Goal: Entertainment & Leisure: Browse casually

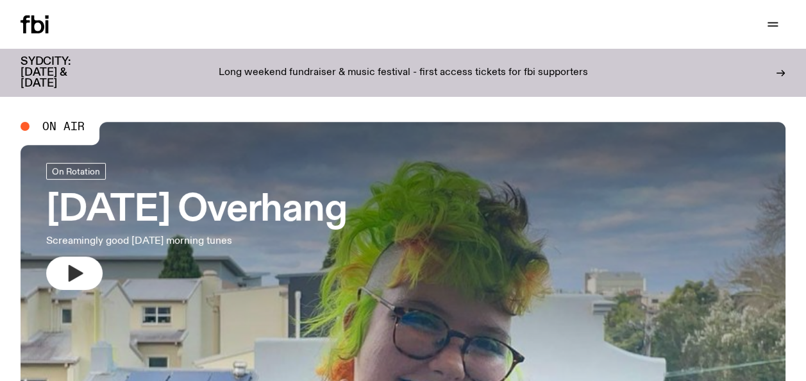
click at [82, 273] on icon "button" at bounding box center [76, 273] width 15 height 17
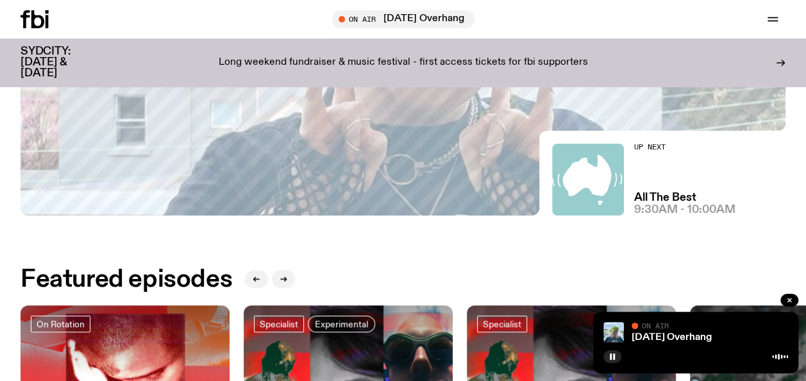
scroll to position [323, 0]
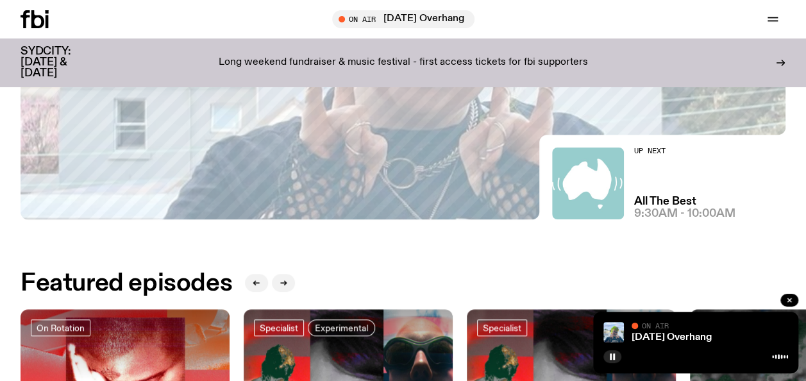
click at [368, 355] on div at bounding box center [348, 344] width 209 height 70
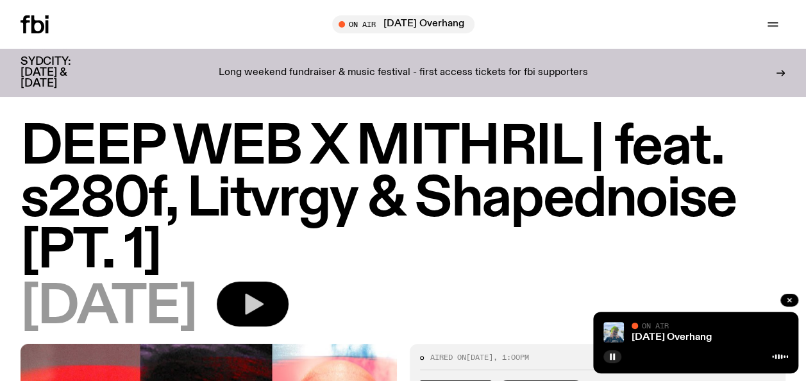
click at [264, 301] on icon "button" at bounding box center [254, 304] width 19 height 21
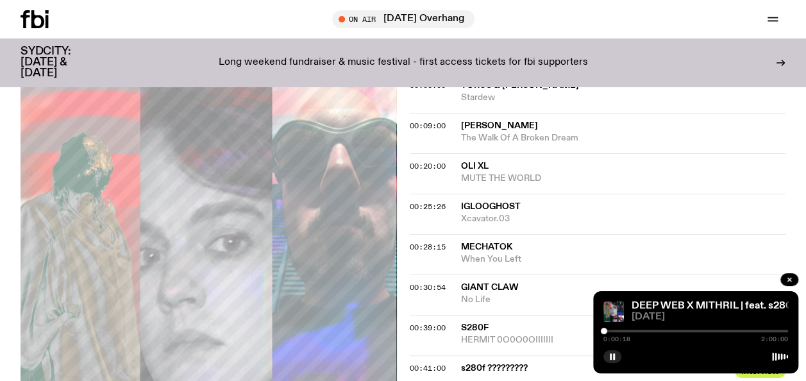
scroll to position [989, 0]
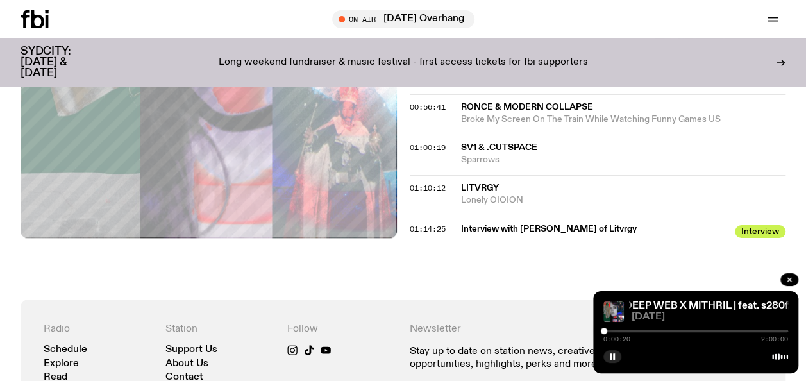
click at [498, 198] on span "Lonely OIOION" at bounding box center [623, 200] width 325 height 12
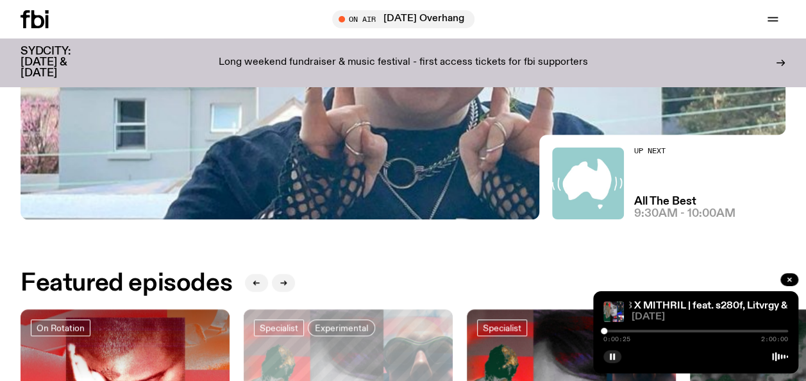
scroll to position [656, 0]
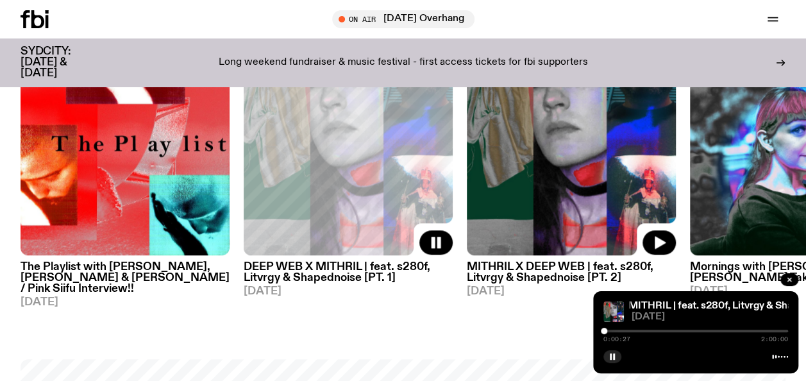
click at [516, 223] on img at bounding box center [571, 115] width 209 height 279
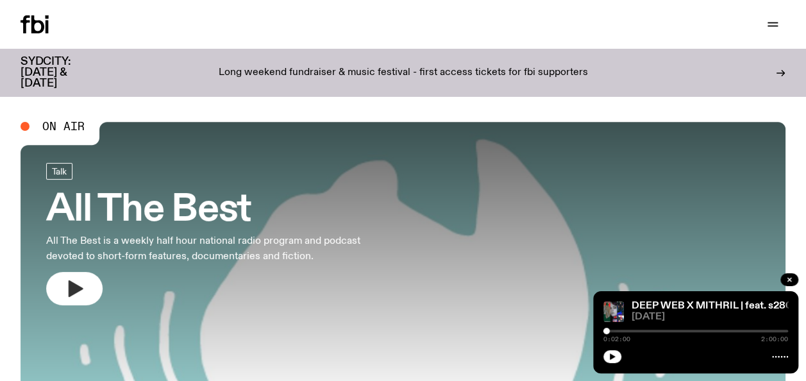
click at [74, 284] on icon "button" at bounding box center [76, 288] width 15 height 17
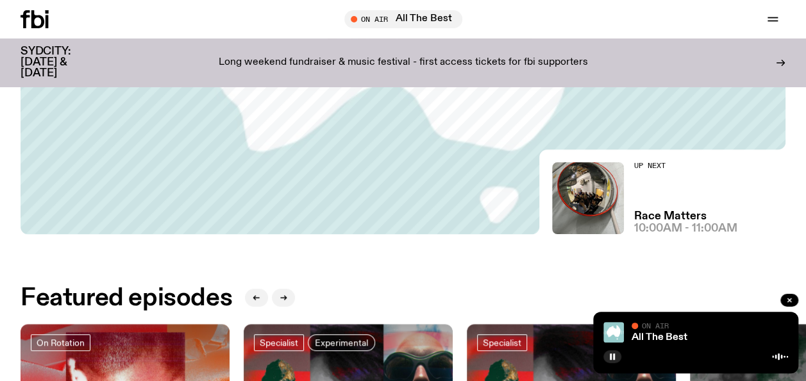
scroll to position [641, 0]
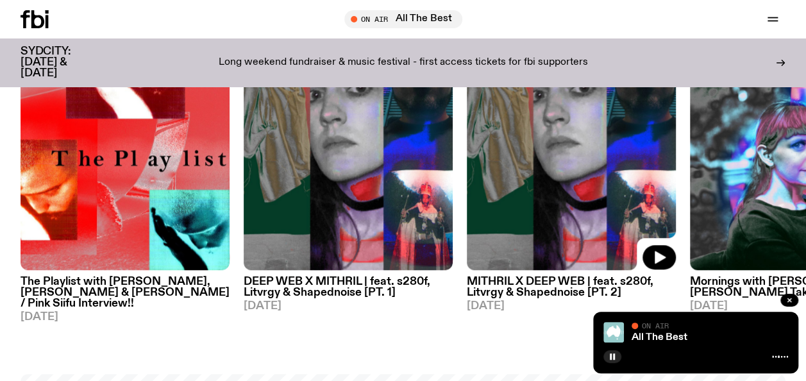
click at [588, 182] on img at bounding box center [571, 130] width 209 height 279
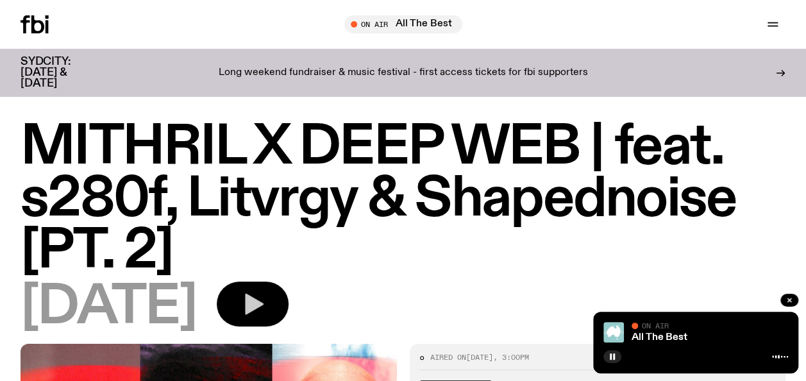
click at [266, 298] on icon "button" at bounding box center [253, 304] width 26 height 26
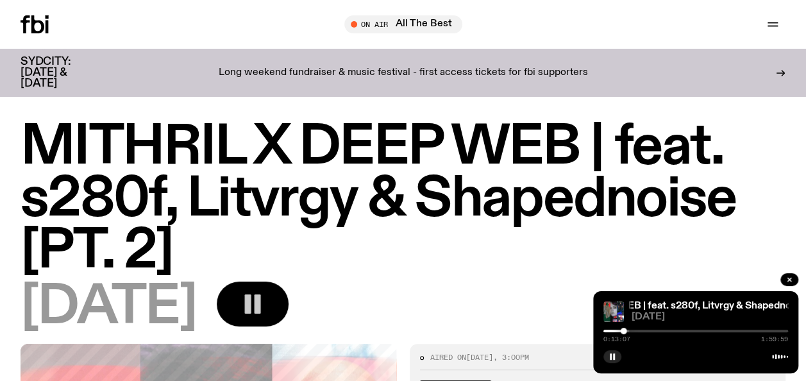
click at [676, 331] on div at bounding box center [696, 331] width 185 height 3
